Goal: Information Seeking & Learning: Learn about a topic

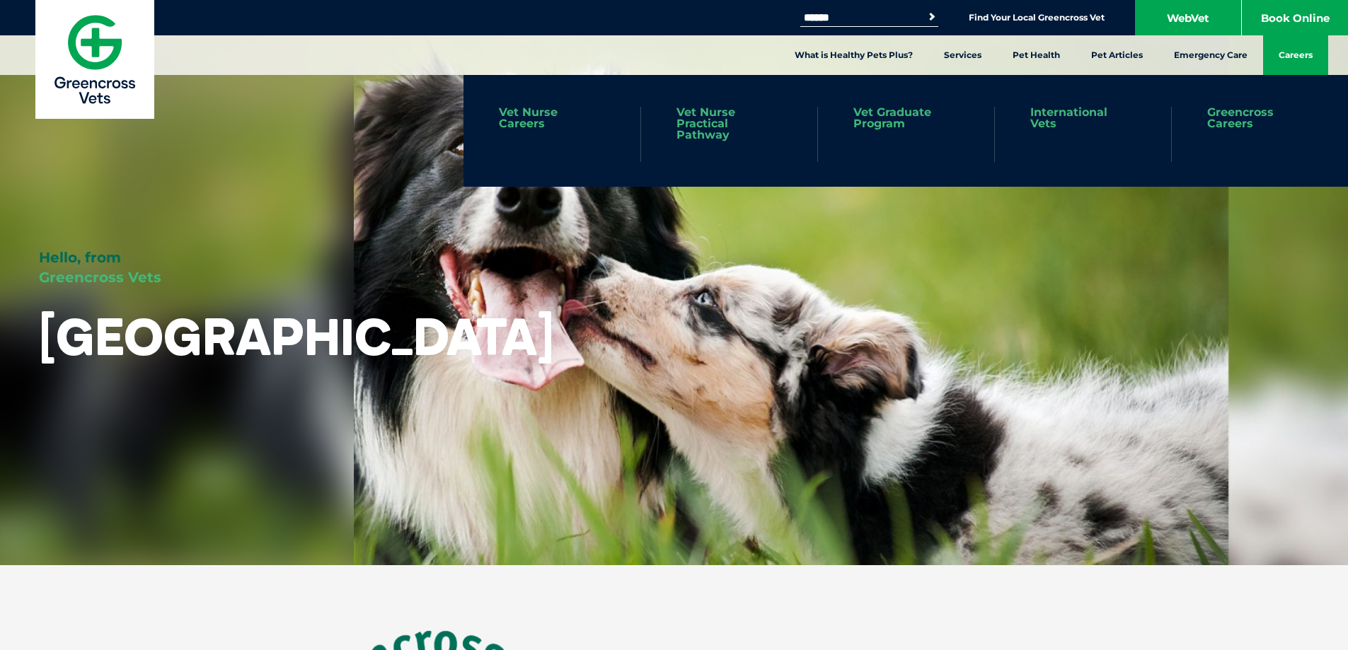
click at [1304, 53] on link "Careers" at bounding box center [1295, 55] width 65 height 40
click at [532, 110] on link "Vet Nurse Careers" at bounding box center [552, 118] width 106 height 23
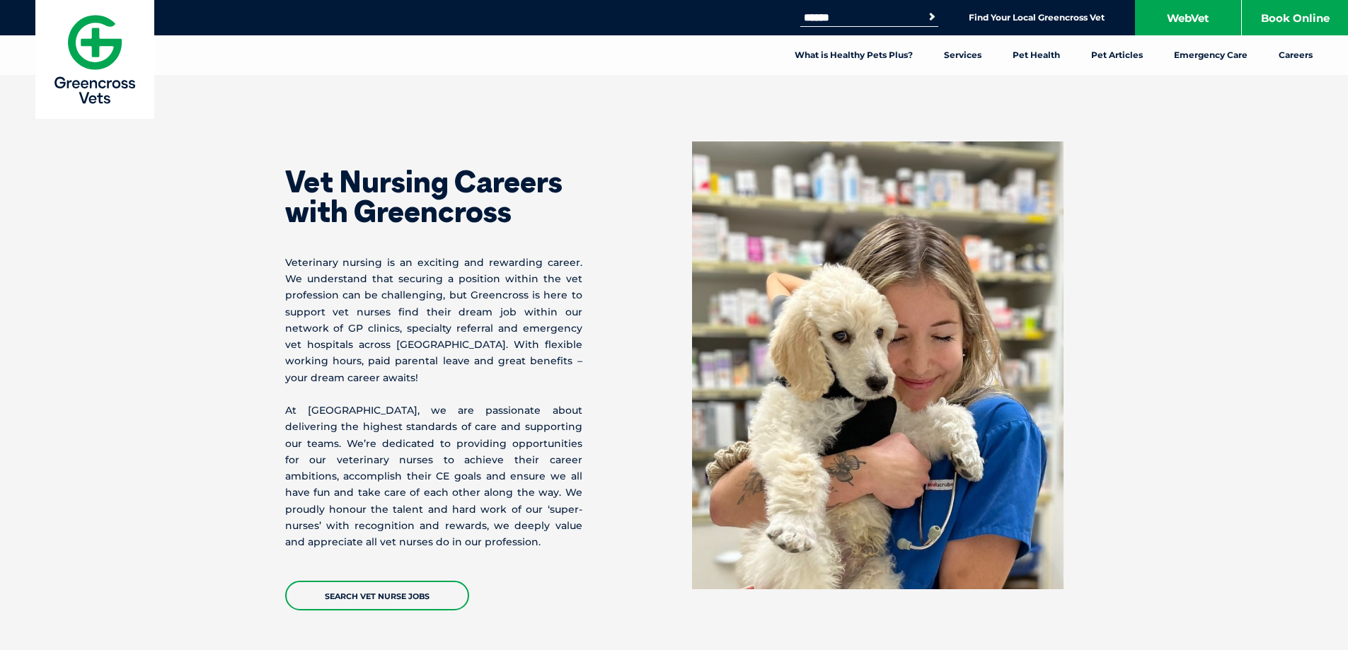
click at [1296, 52] on link "Careers" at bounding box center [1295, 55] width 65 height 40
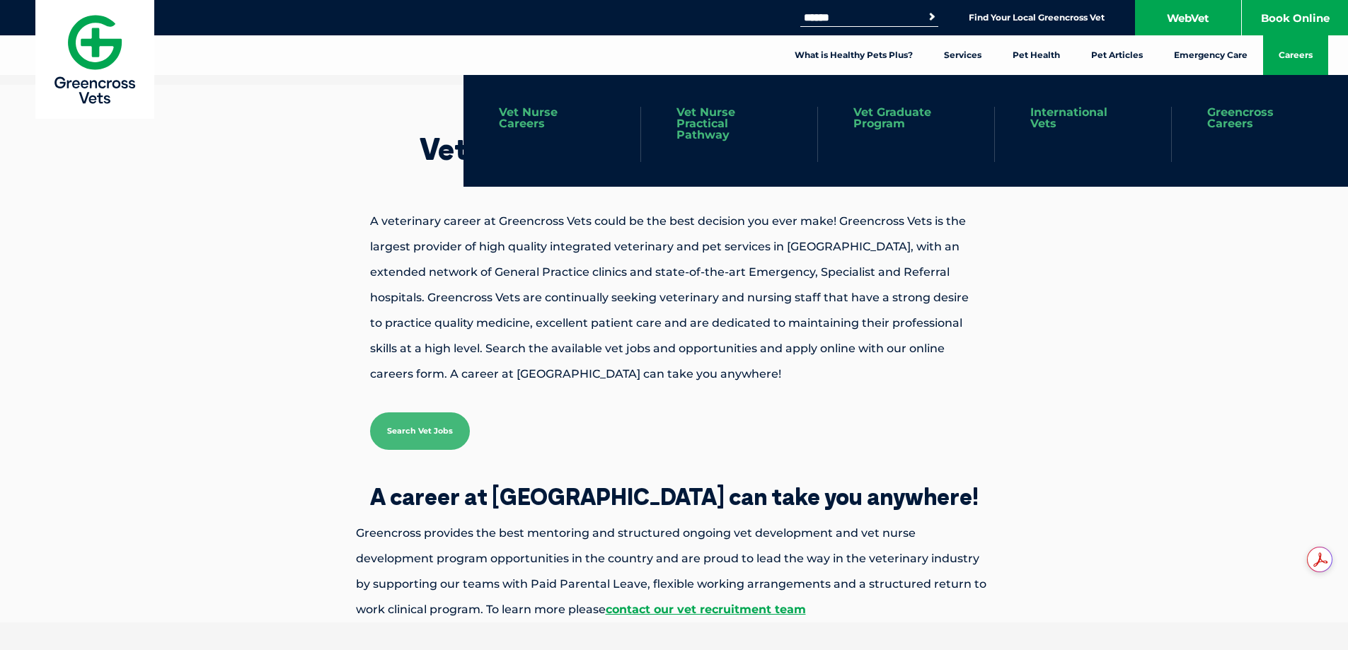
click at [521, 112] on link "Vet Nurse Careers" at bounding box center [552, 118] width 106 height 23
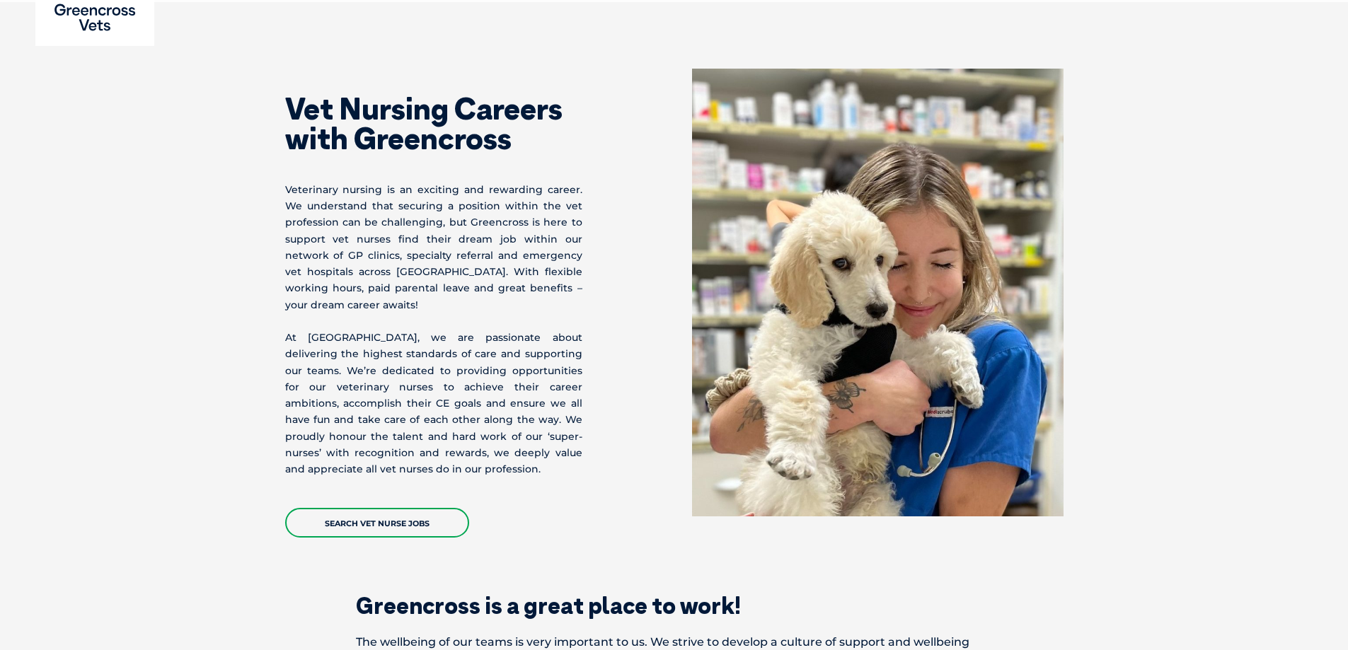
scroll to position [71, 0]
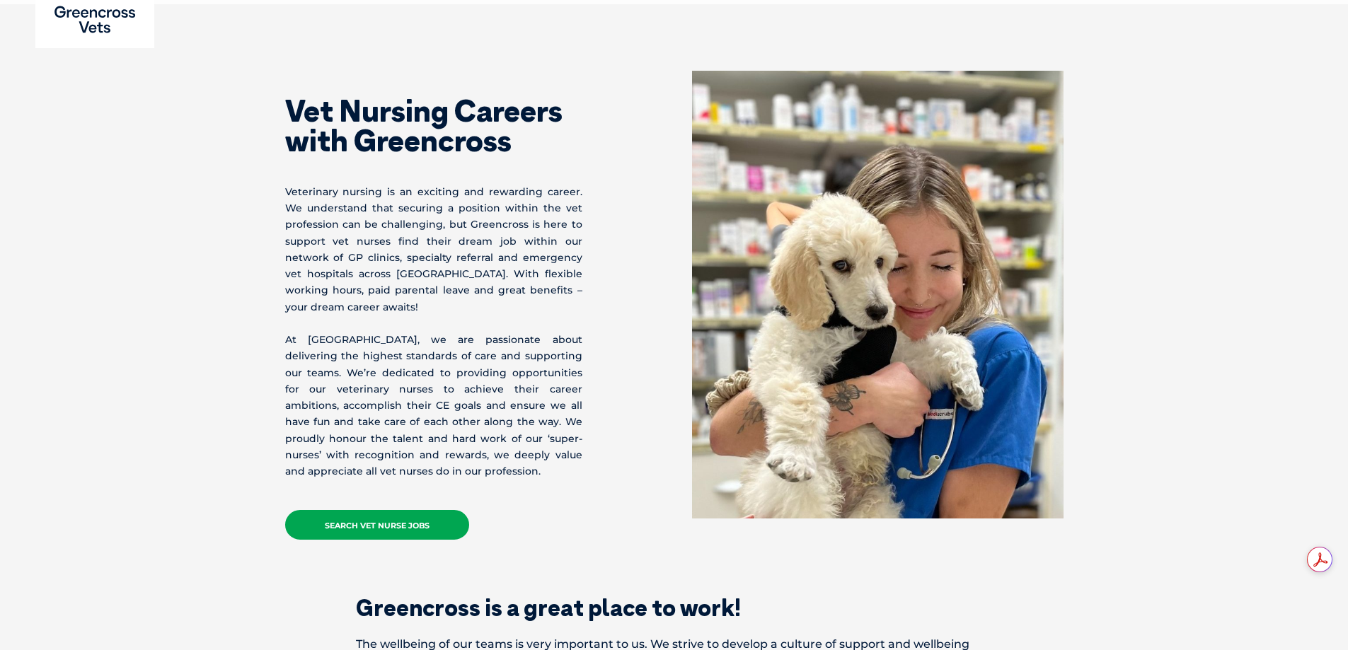
click at [354, 510] on link "Search Vet Nurse Jobs" at bounding box center [377, 525] width 184 height 30
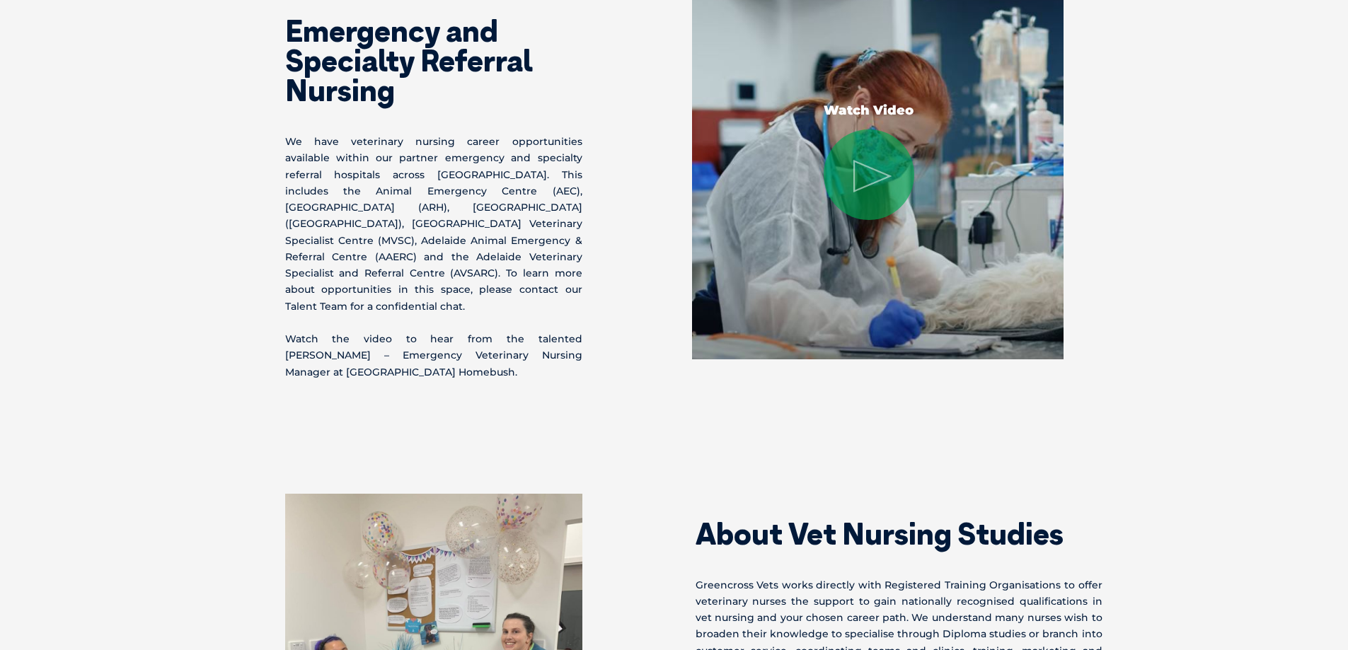
scroll to position [1556, 0]
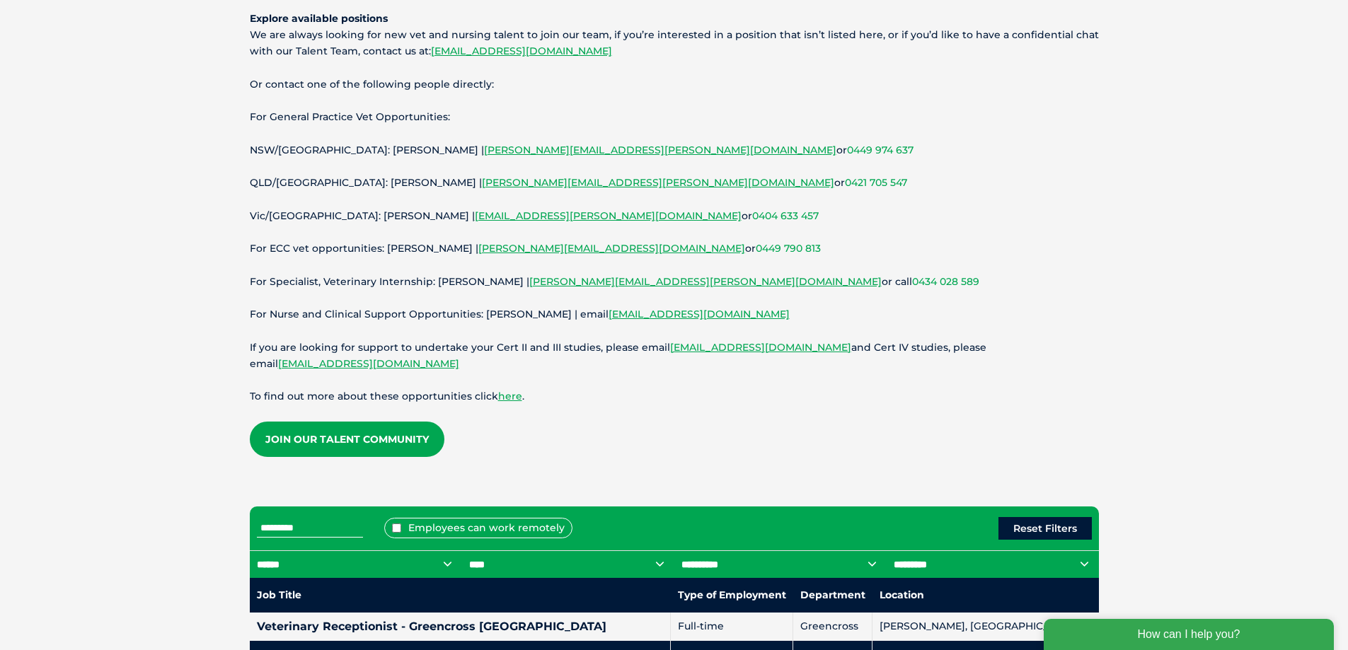
scroll to position [141, 0]
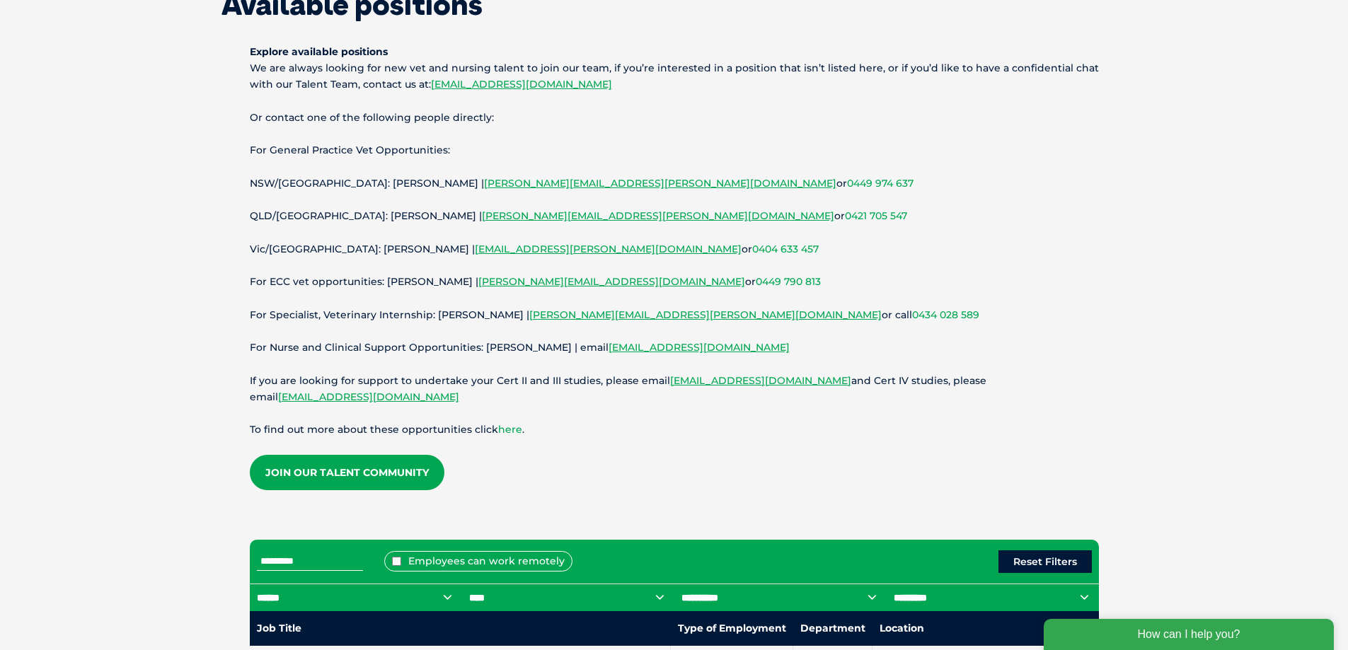
click at [504, 431] on link "here" at bounding box center [510, 429] width 24 height 13
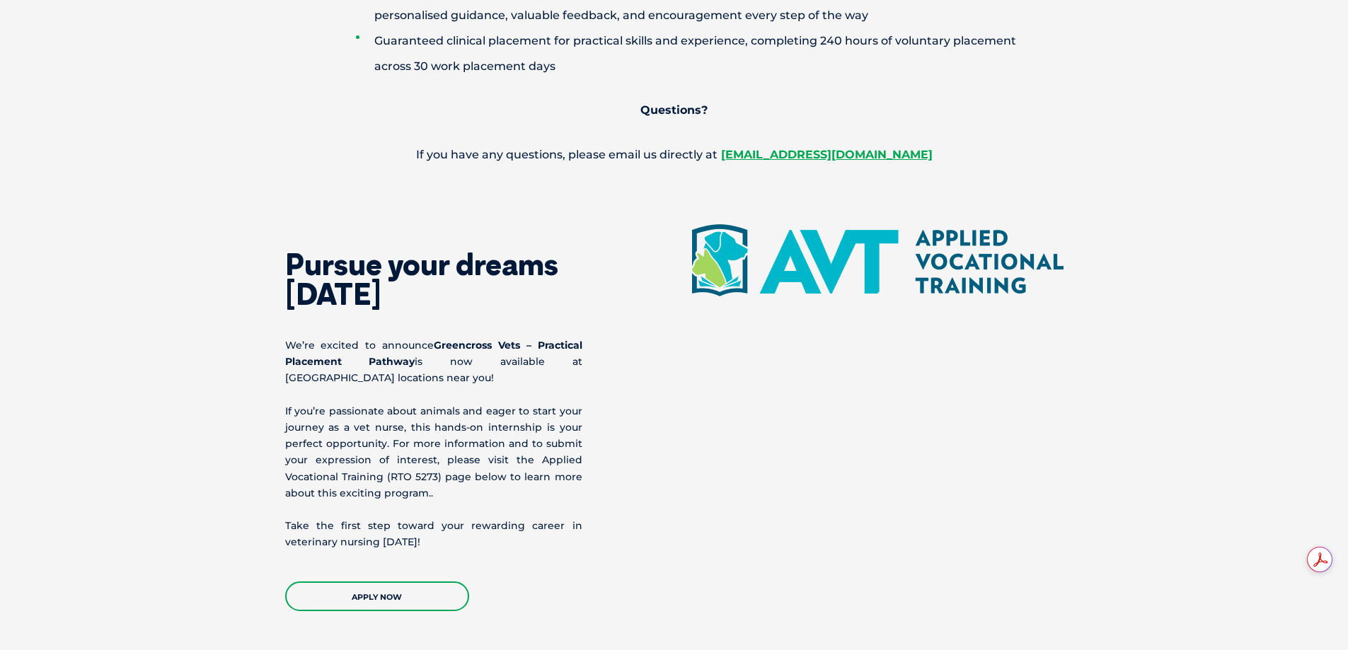
scroll to position [1486, 0]
